Goal: Find specific page/section: Find specific page/section

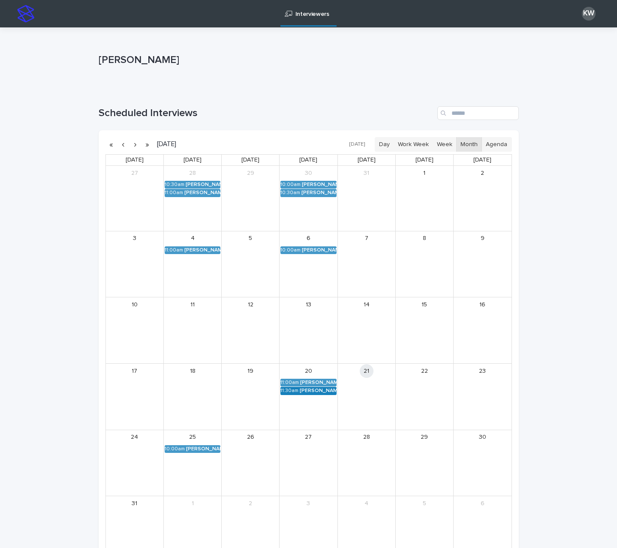
click at [305, 391] on div "[PERSON_NAME] (Round 2)" at bounding box center [318, 391] width 36 height 6
click at [283, 403] on button "See Details" at bounding box center [305, 404] width 115 height 14
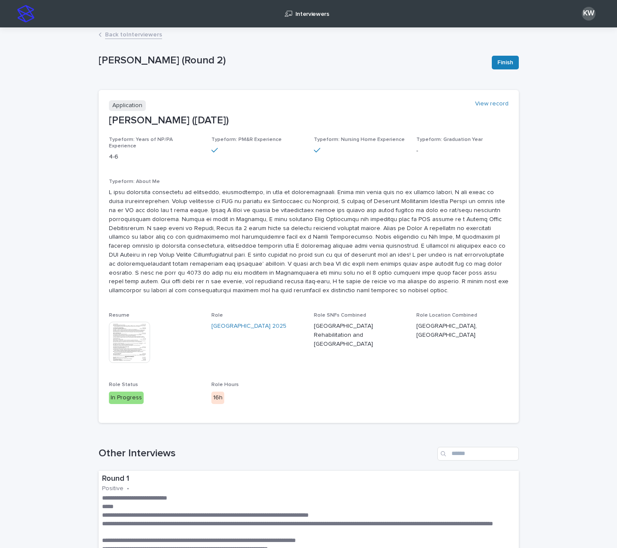
click at [116, 31] on link "Back to Interviewers" at bounding box center [133, 34] width 57 height 10
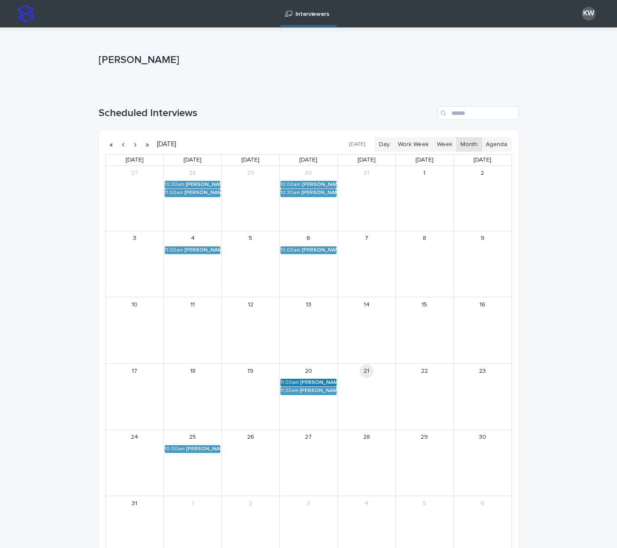
click at [305, 384] on div "[PERSON_NAME] (Round 2)" at bounding box center [318, 383] width 36 height 6
click at [316, 402] on button "See Details" at bounding box center [305, 396] width 115 height 14
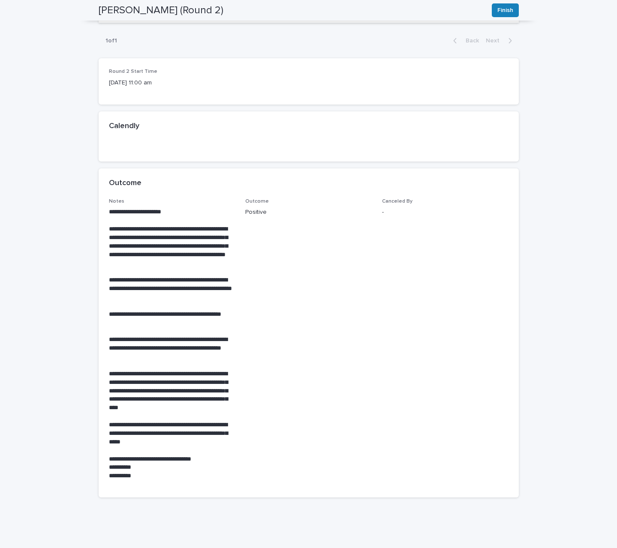
scroll to position [1267, 0]
